Goal: Find specific page/section: Find specific page/section

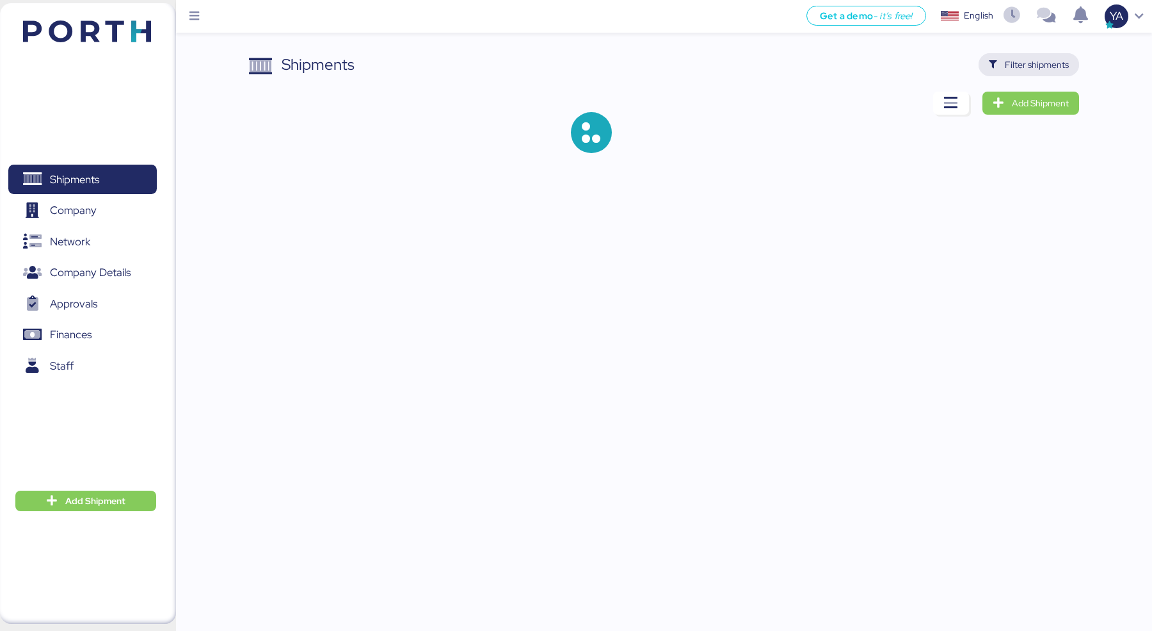
click at [1059, 72] on span "Filter shipments" at bounding box center [1037, 64] width 64 height 15
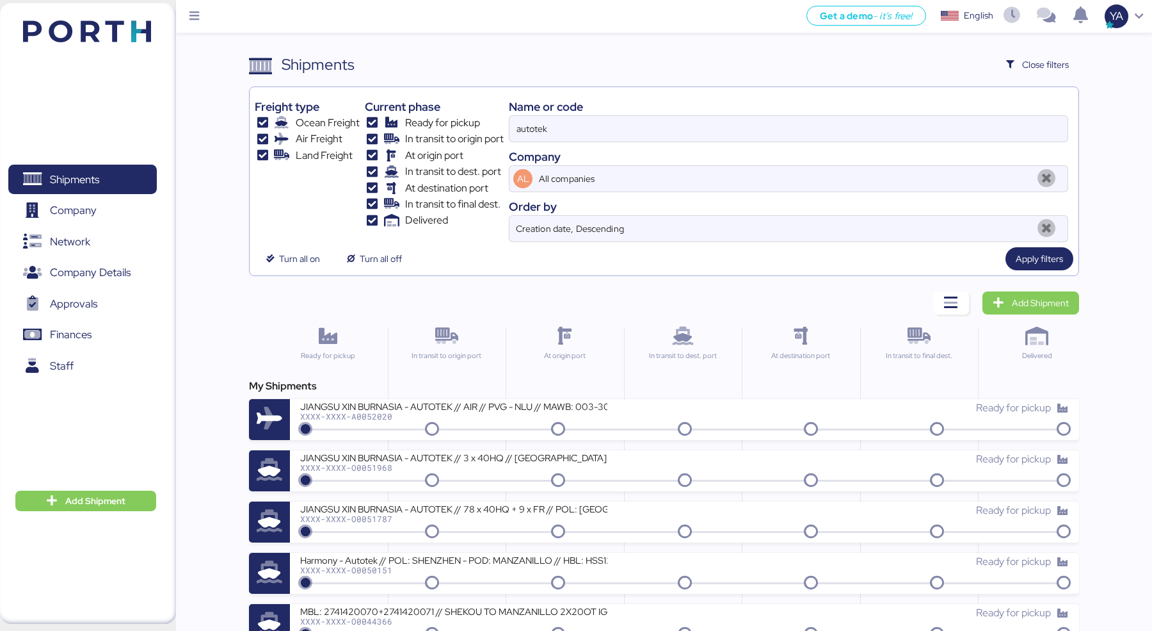
click at [987, 107] on div "Name or code" at bounding box center [789, 106] width 560 height 17
click at [985, 133] on input "autotek" at bounding box center [789, 129] width 558 height 26
paste input "O0051971"
type input "O0051971"
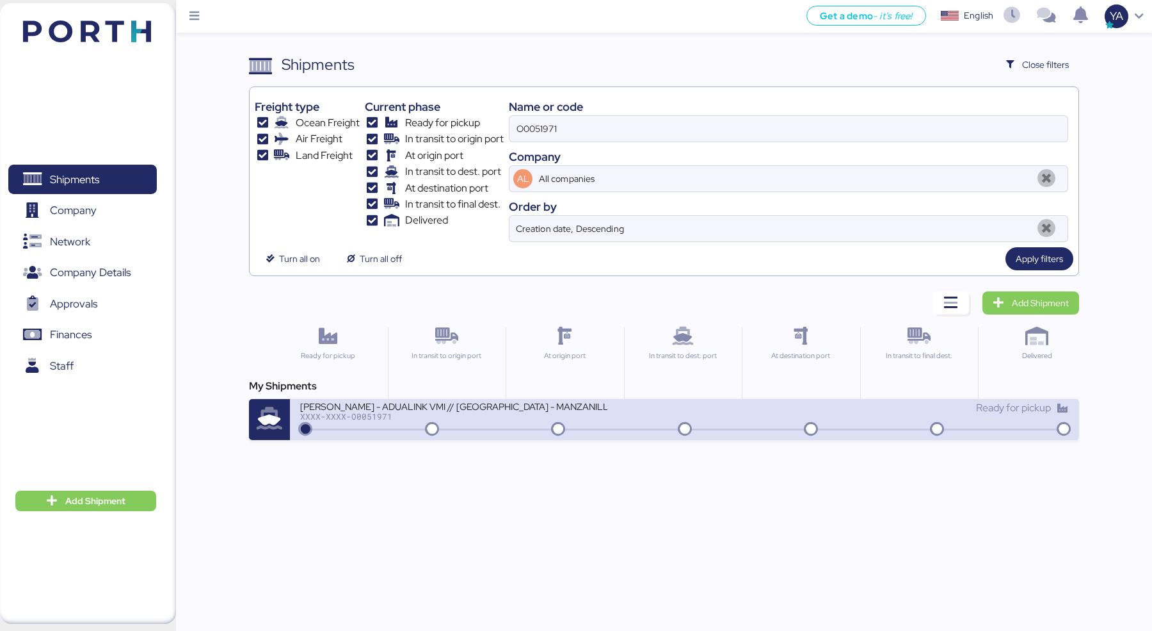
click at [632, 404] on div "JIANGSU XIN BURNASIA - ADUALINK VMI // [GEOGRAPHIC_DATA] - MANZANILLO // MBL: E…" at bounding box center [492, 414] width 384 height 28
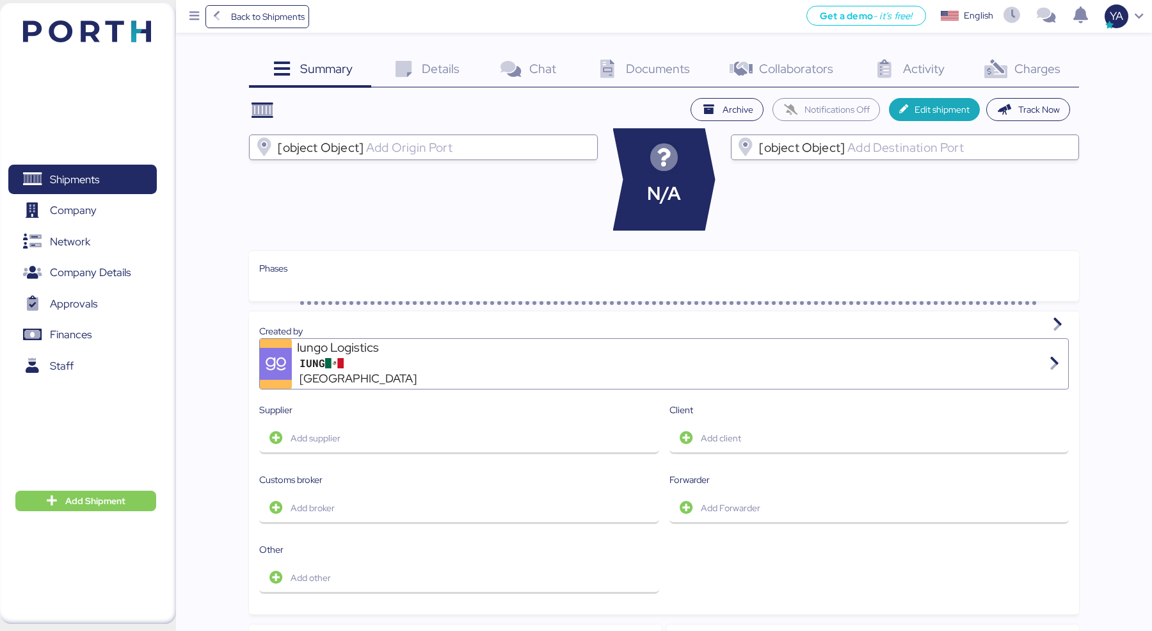
click at [424, 77] on div "Details 0" at bounding box center [425, 70] width 108 height 35
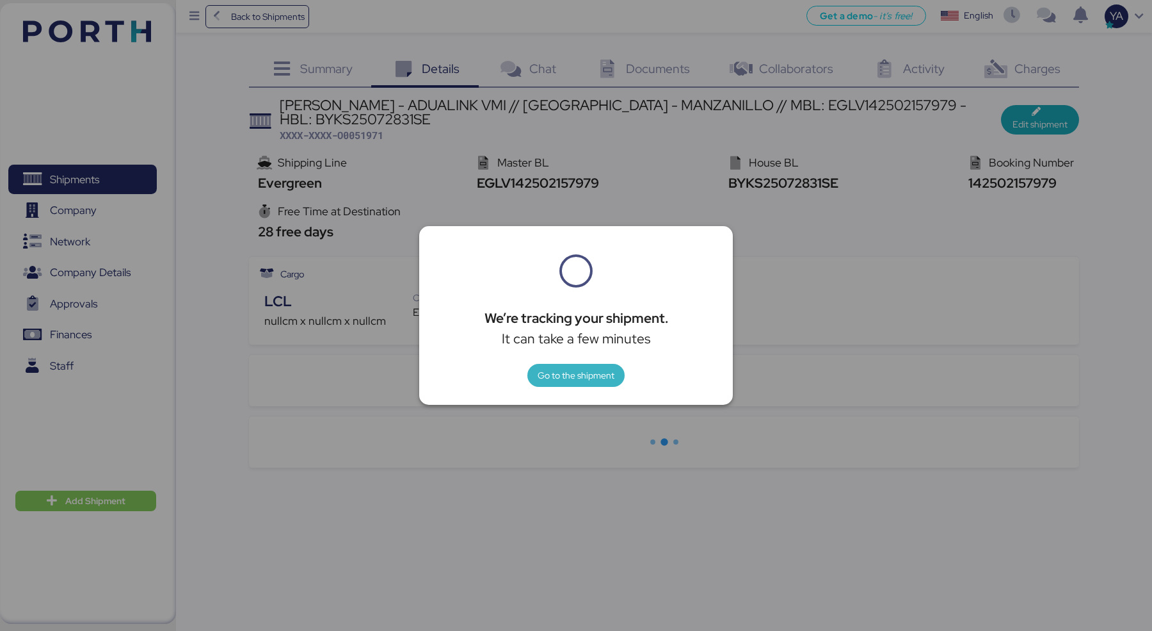
click at [548, 376] on span "Go to the shipment" at bounding box center [576, 374] width 77 height 15
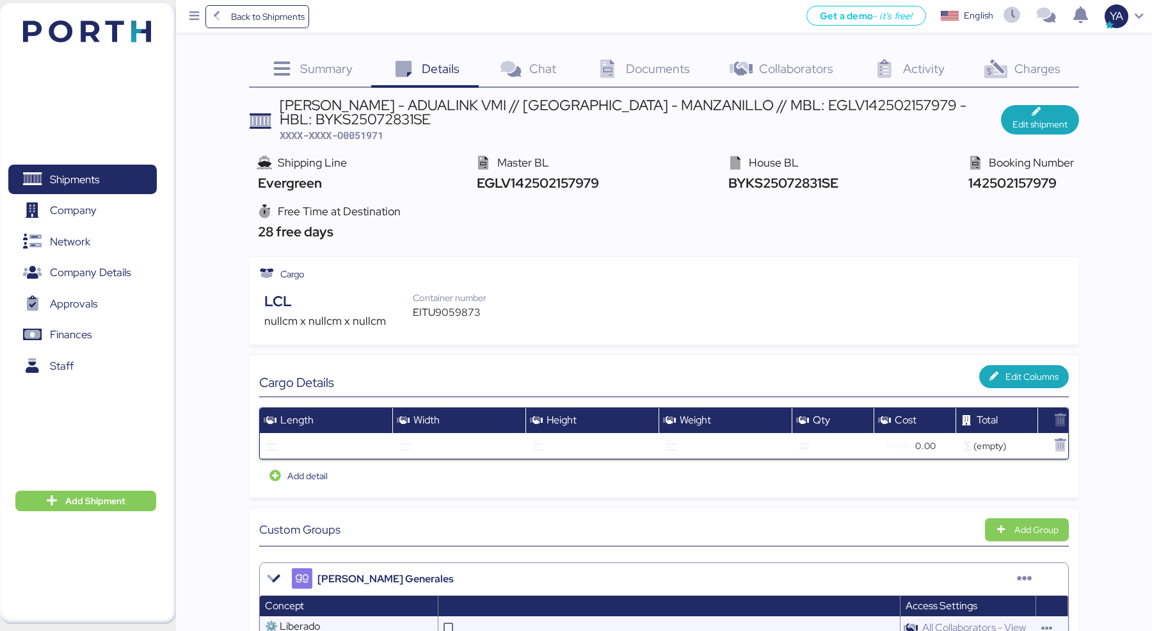
click at [449, 314] on div "EITU9059873" at bounding box center [456, 312] width 87 height 15
copy div "EITU9059873"
